Goal: Information Seeking & Learning: Learn about a topic

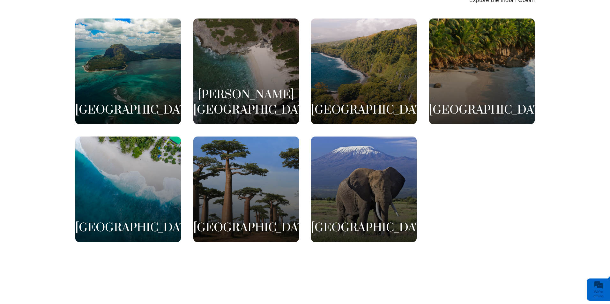
scroll to position [1308, 0]
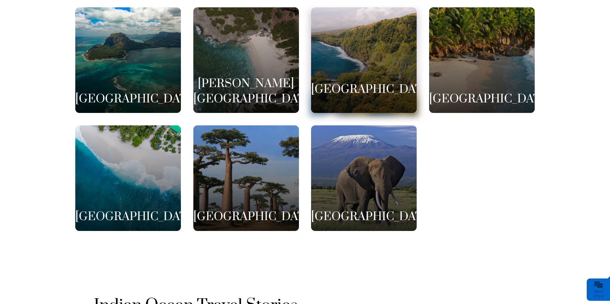
click at [336, 60] on div "Réunion Island" at bounding box center [364, 60] width 106 height 106
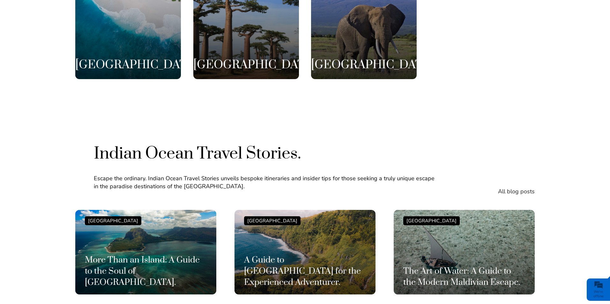
scroll to position [1500, 0]
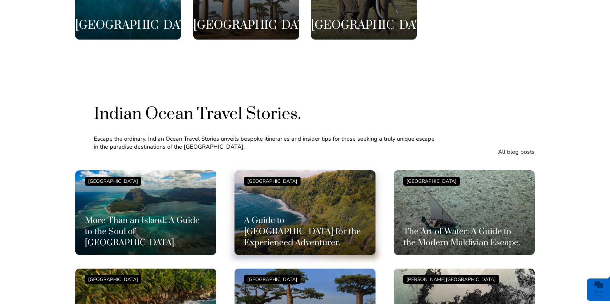
click at [298, 186] on div "Reunion Island A Guide to Réunion Island for the Experienced Adventurer." at bounding box center [305, 213] width 122 height 72
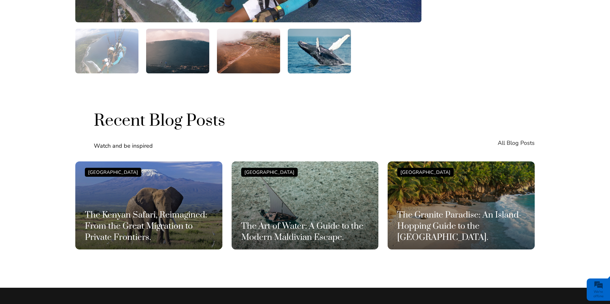
scroll to position [1245, 0]
